Goal: Information Seeking & Learning: Learn about a topic

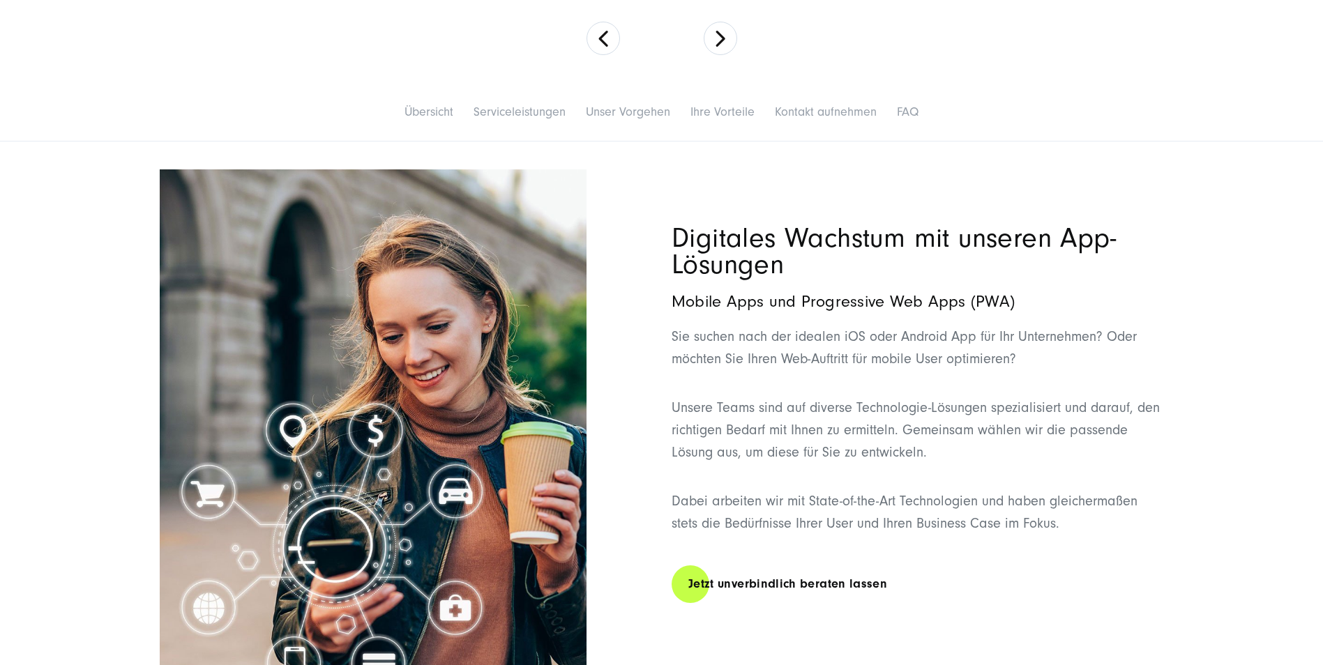
scroll to position [697, 0]
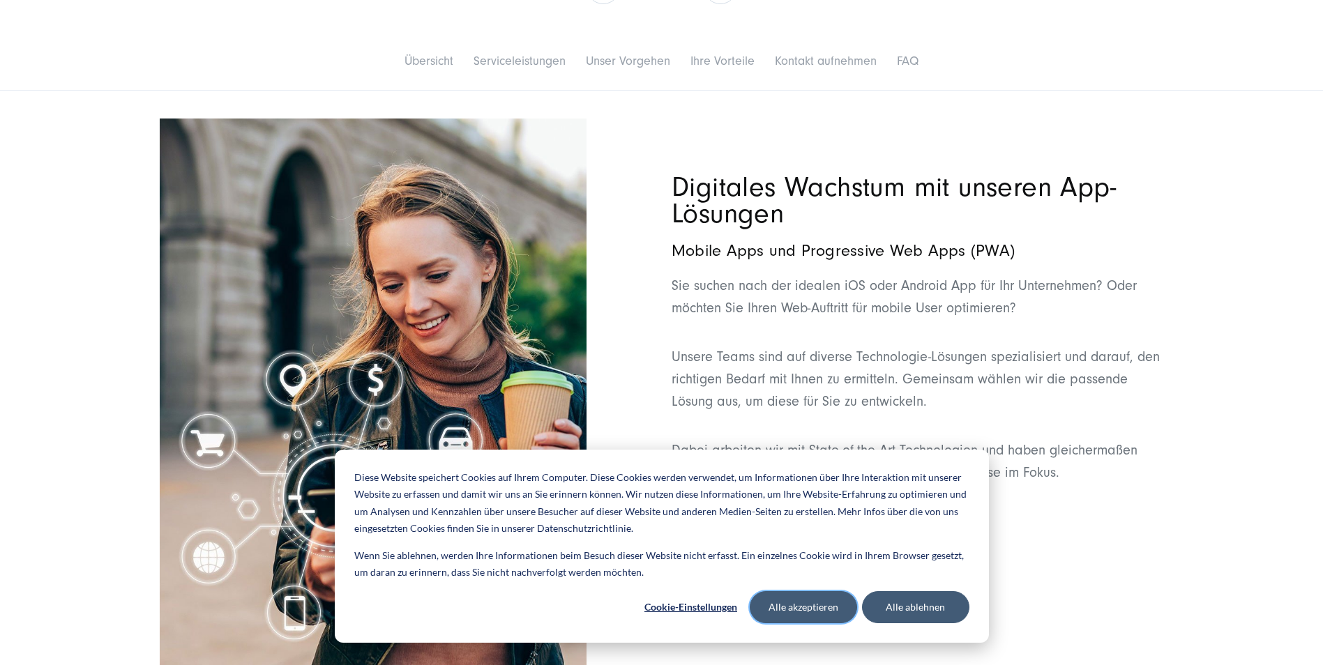
click at [789, 606] on button "Alle akzeptieren" at bounding box center [802, 607] width 107 height 32
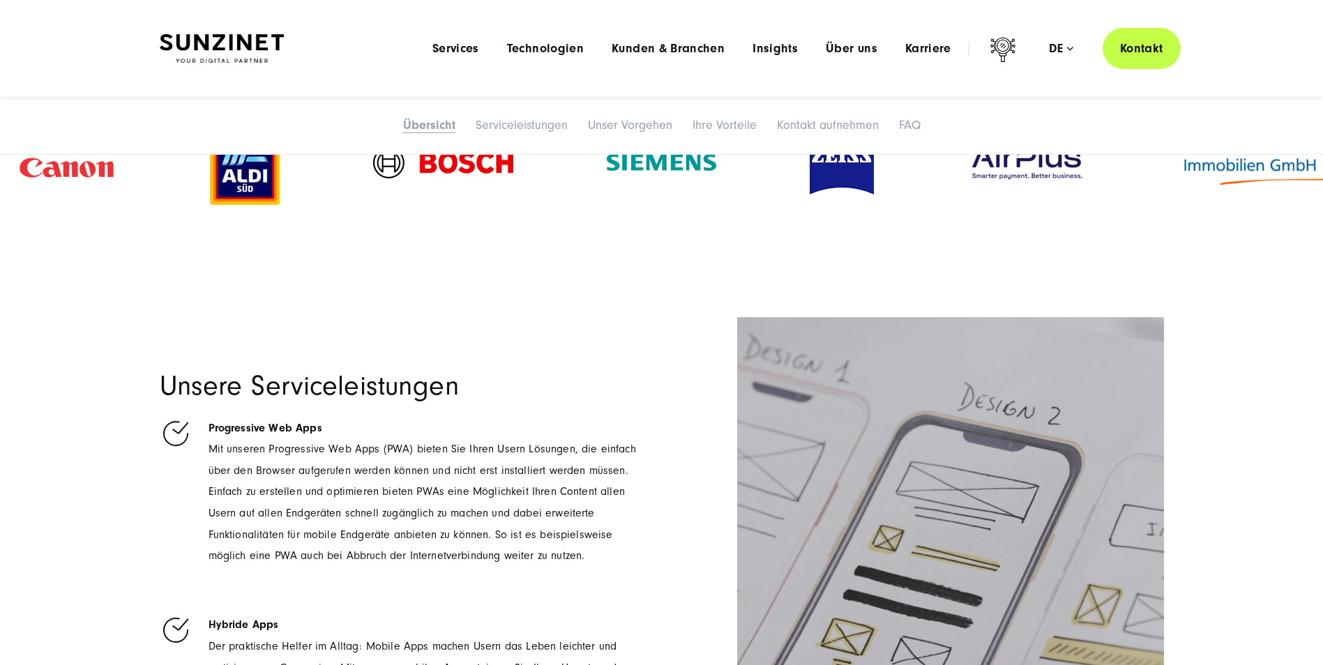
scroll to position [1325, 0]
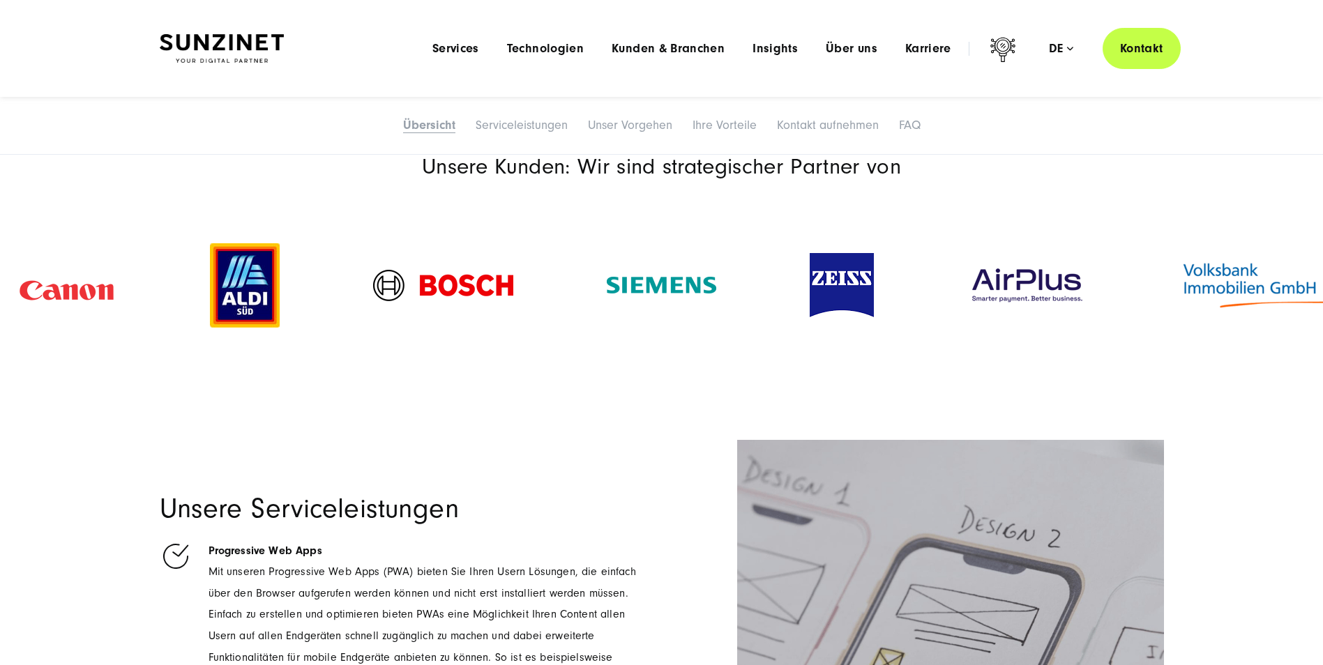
click at [237, 294] on img at bounding box center [245, 285] width 70 height 84
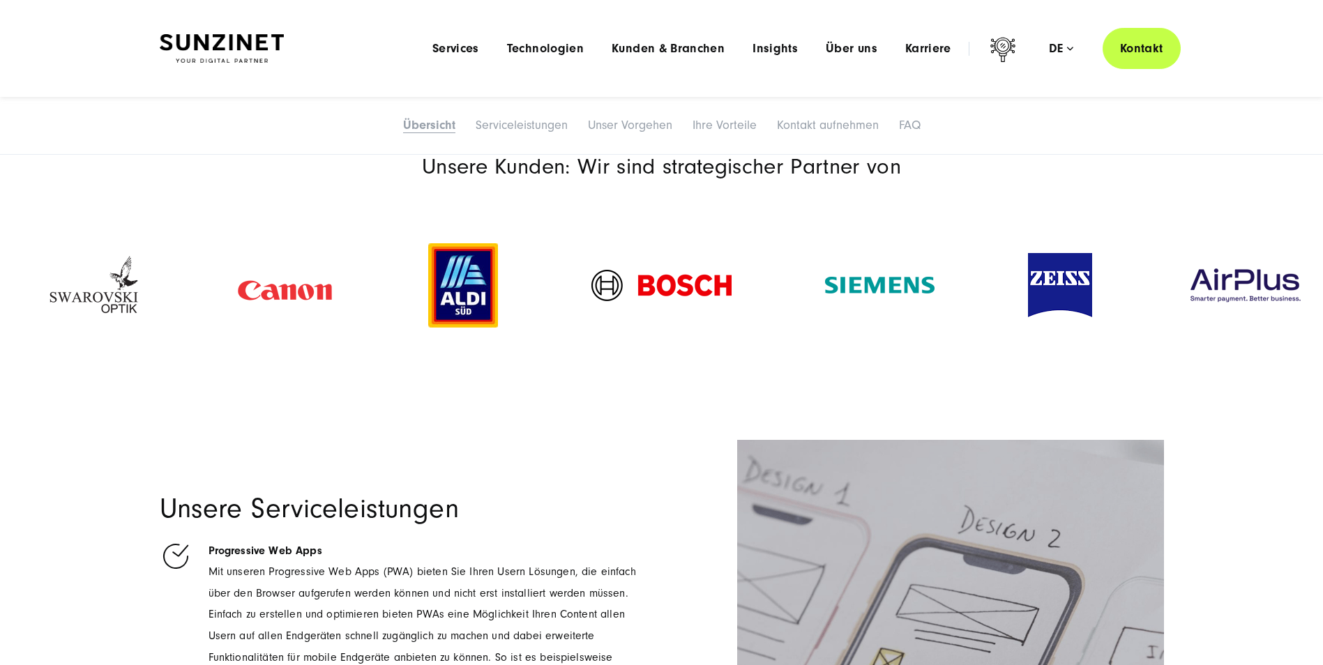
drag, startPoint x: 261, startPoint y: 297, endPoint x: 203, endPoint y: 335, distance: 69.0
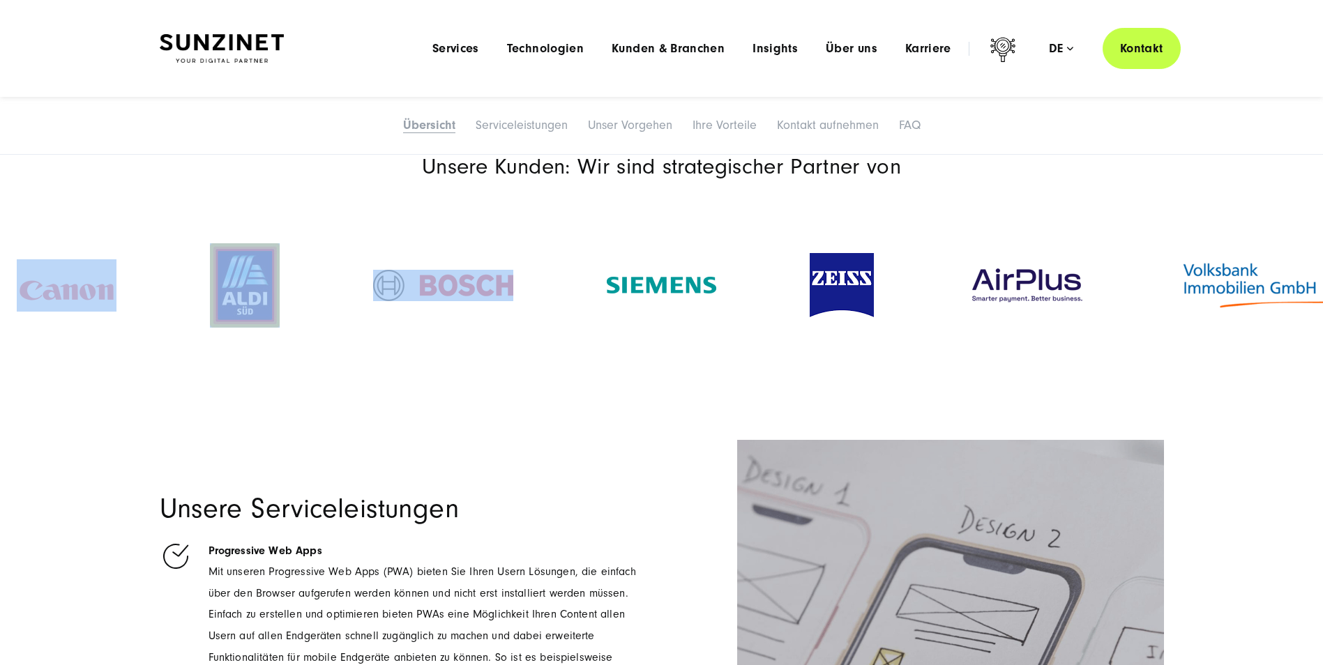
drag, startPoint x: 574, startPoint y: 275, endPoint x: -120, endPoint y: 307, distance: 694.4
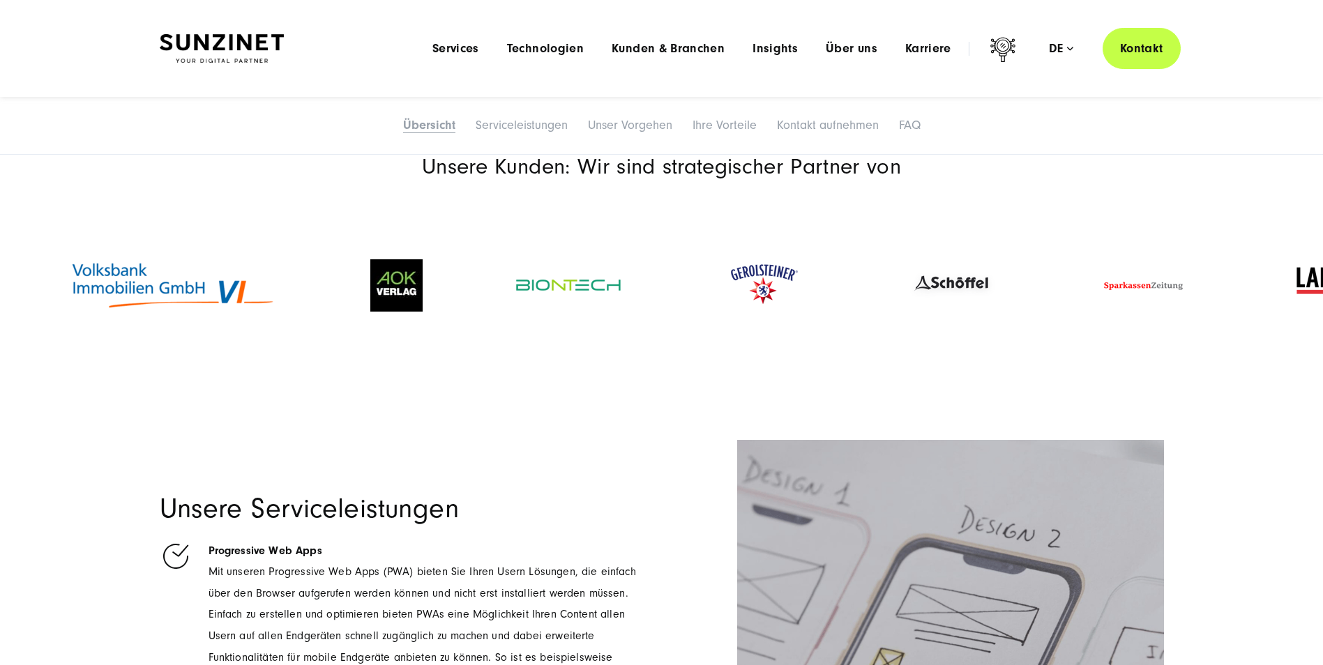
drag, startPoint x: 1137, startPoint y: 275, endPoint x: 26, endPoint y: 317, distance: 1111.4
click at [26, 317] on div at bounding box center [173, 285] width 302 height 80
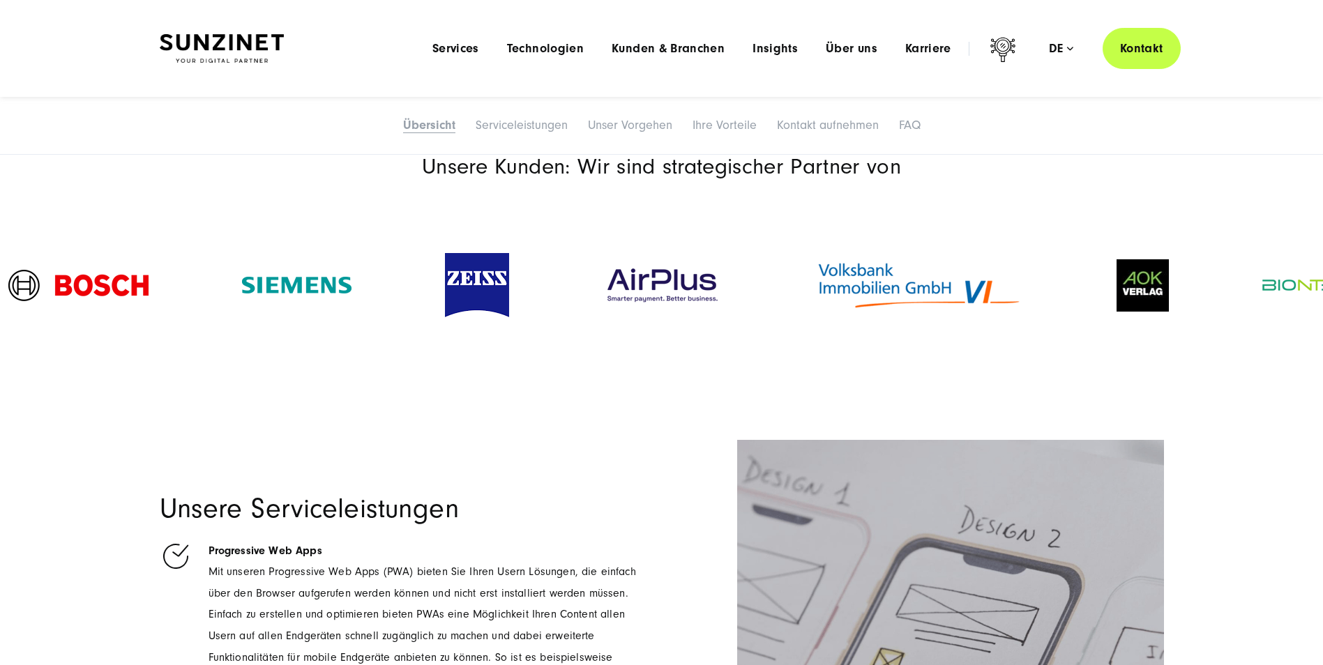
drag, startPoint x: 1229, startPoint y: 249, endPoint x: -68, endPoint y: 280, distance: 1297.8
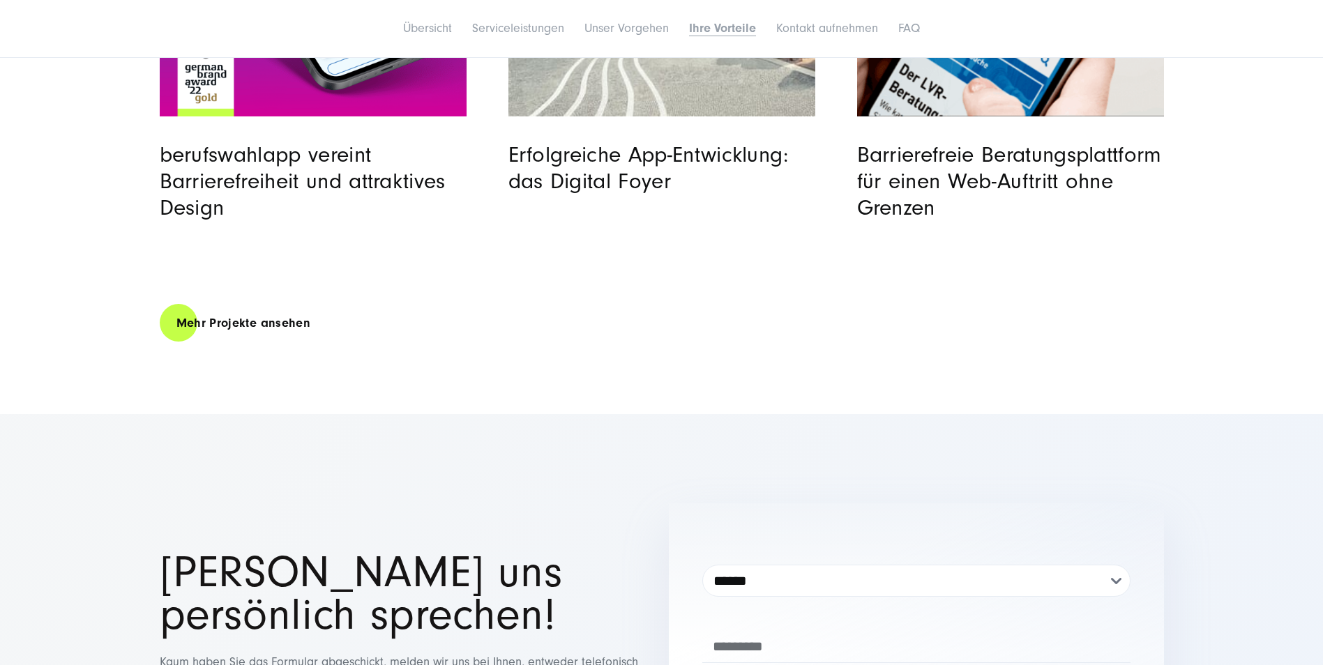
scroll to position [5159, 0]
click at [259, 324] on link "Mehr Projekte ansehen" at bounding box center [244, 323] width 168 height 40
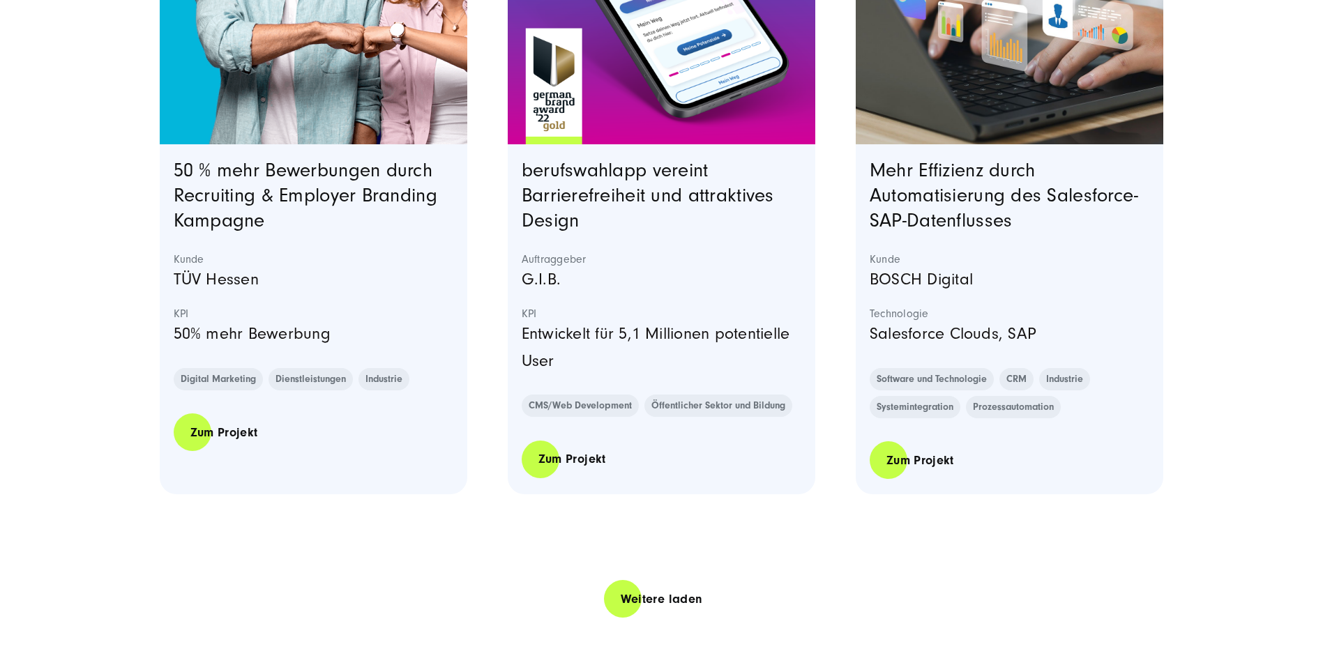
scroll to position [2928, 0]
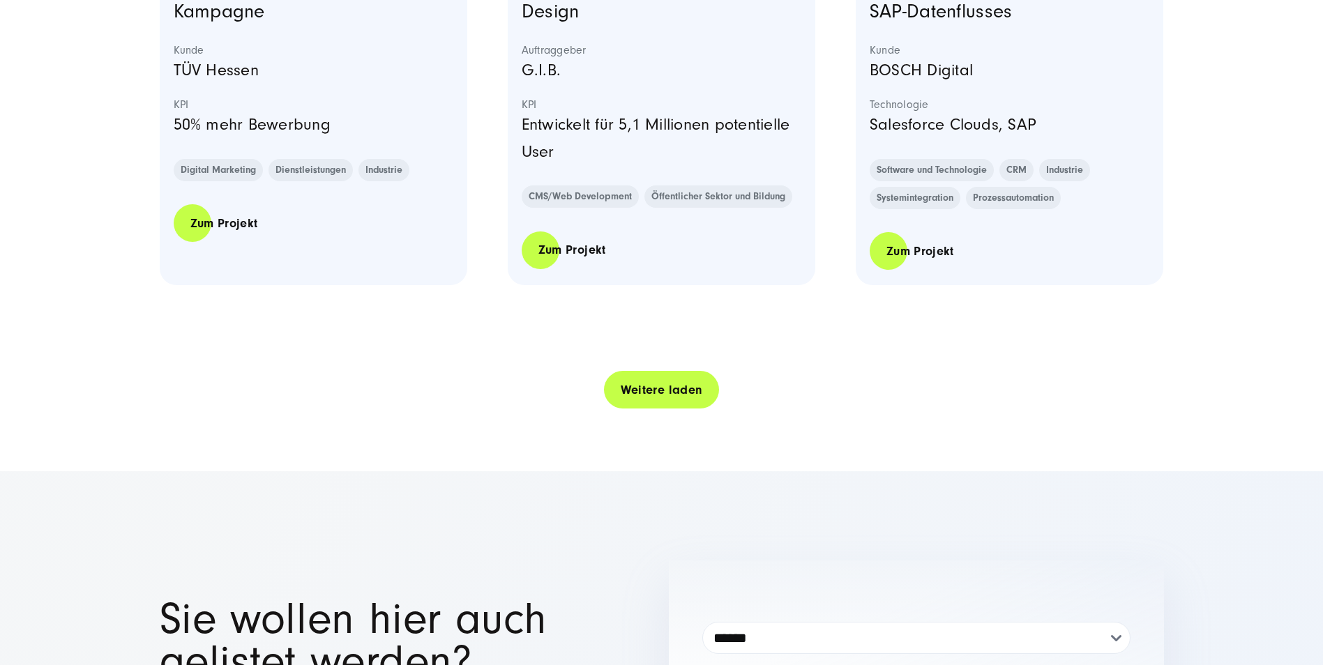
click at [671, 393] on link "Weitere laden" at bounding box center [662, 390] width 116 height 40
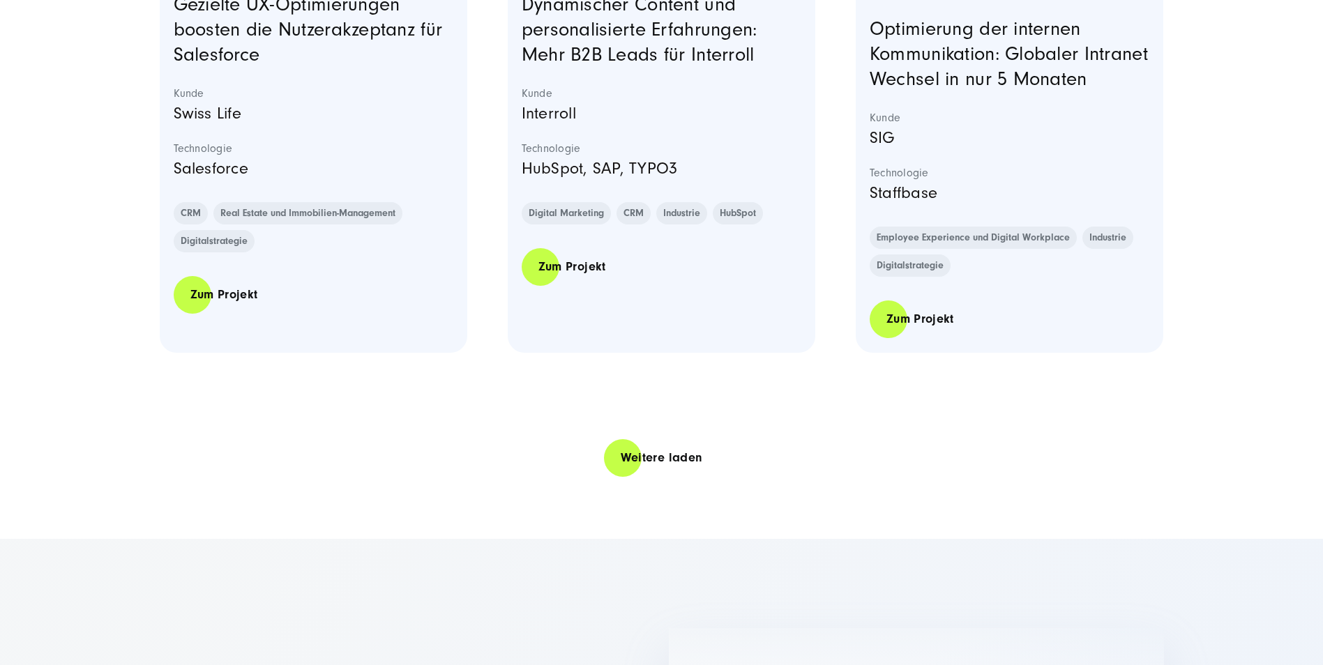
scroll to position [5717, 0]
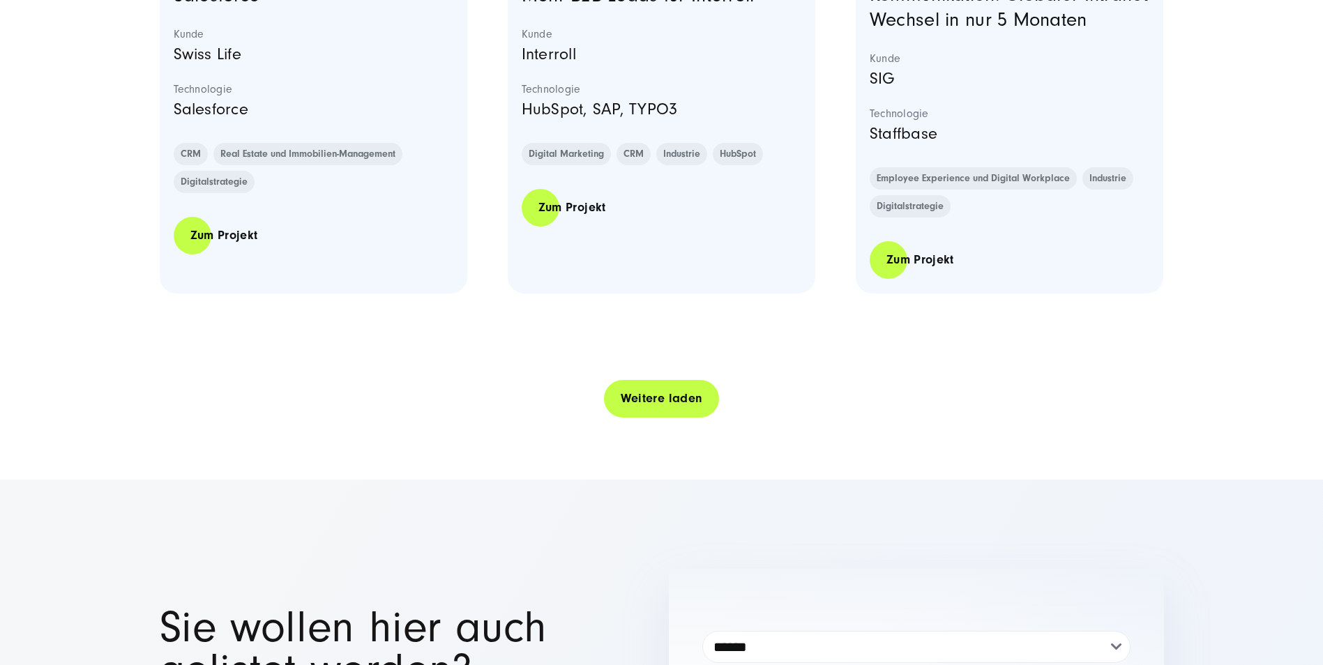
click at [660, 418] on link "Weitere laden" at bounding box center [662, 399] width 116 height 40
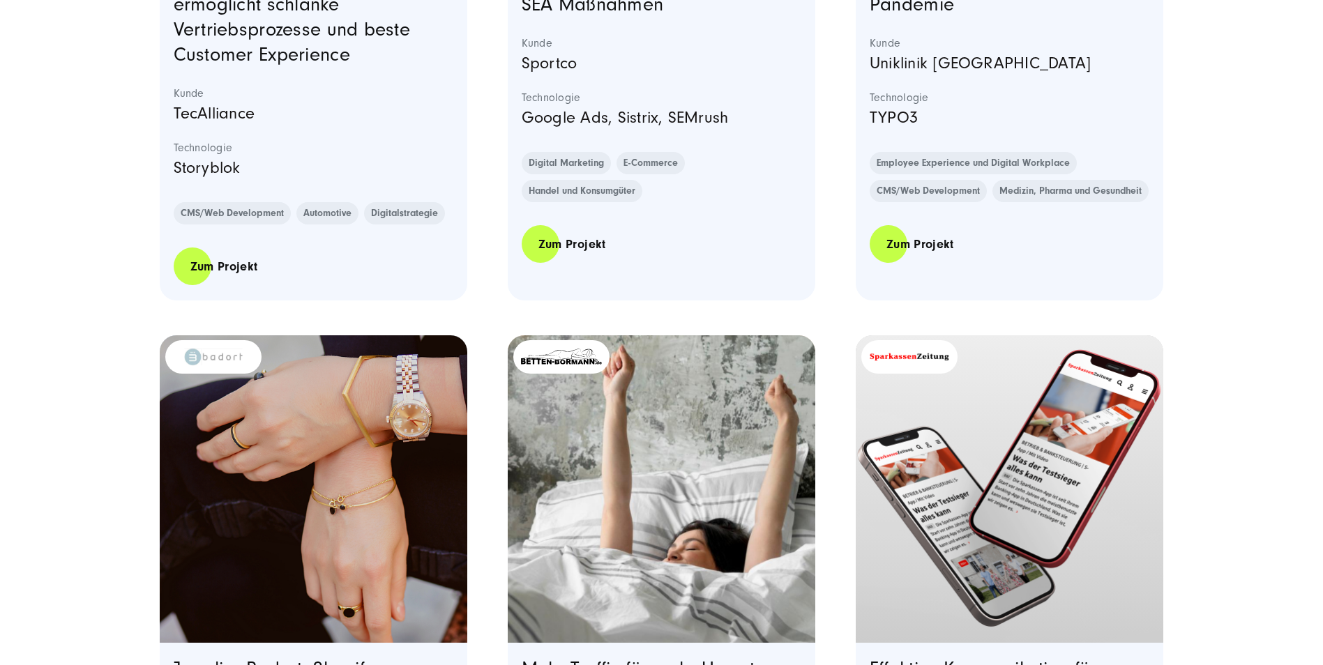
scroll to position [6553, 0]
